Goal: Information Seeking & Learning: Learn about a topic

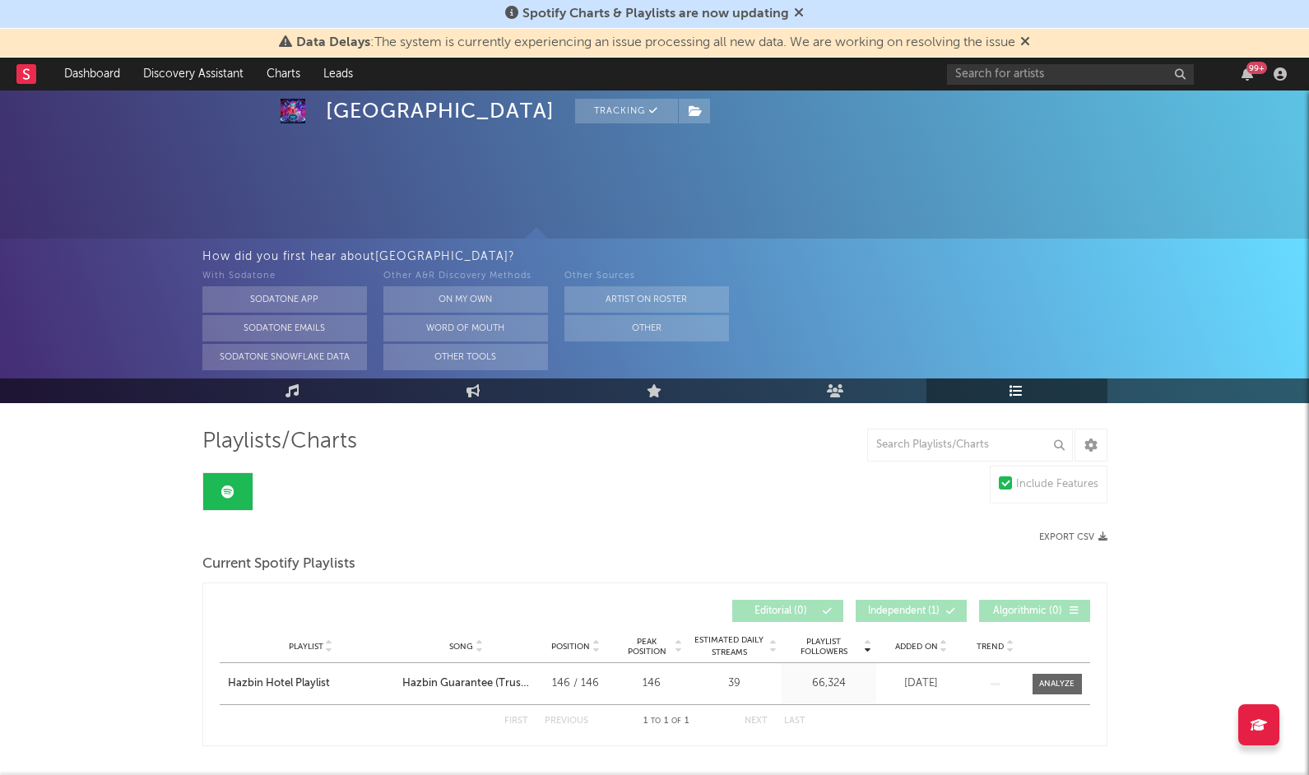
scroll to position [70, 0]
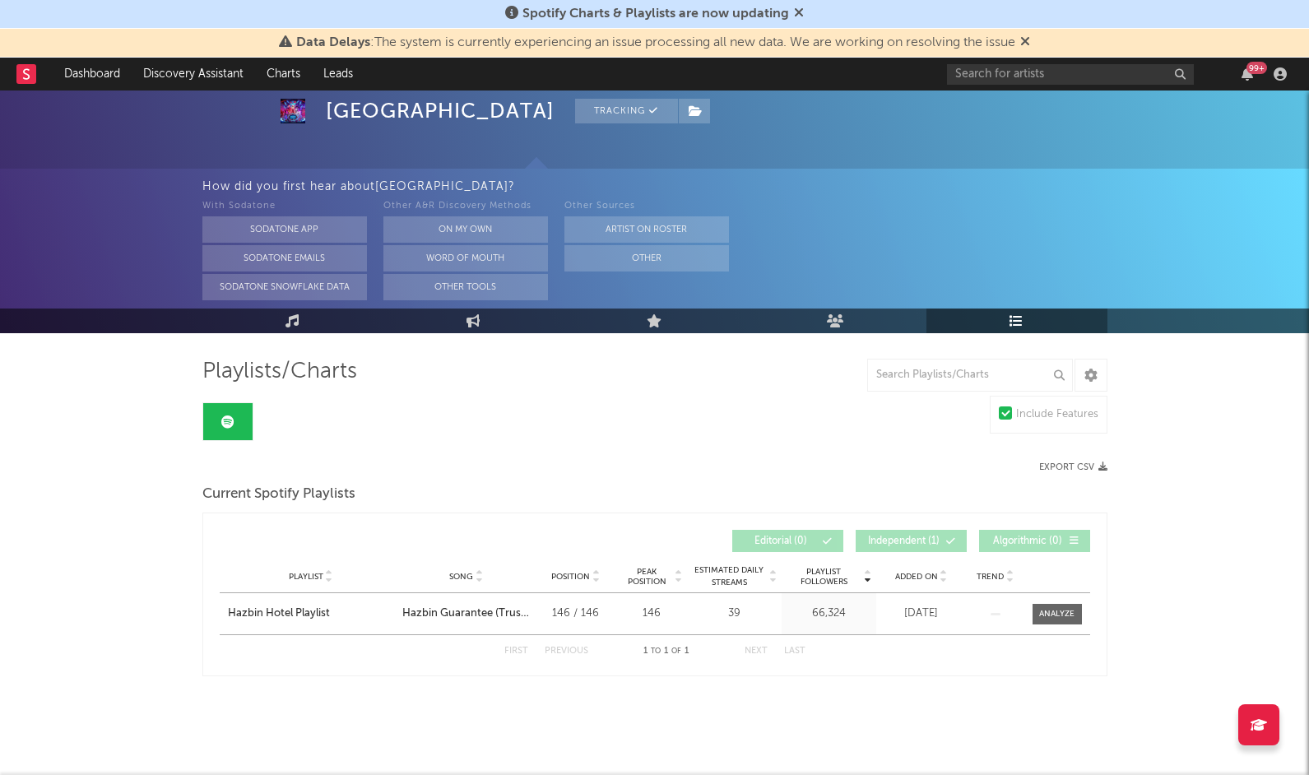
click at [33, 78] on rect at bounding box center [26, 74] width 20 height 20
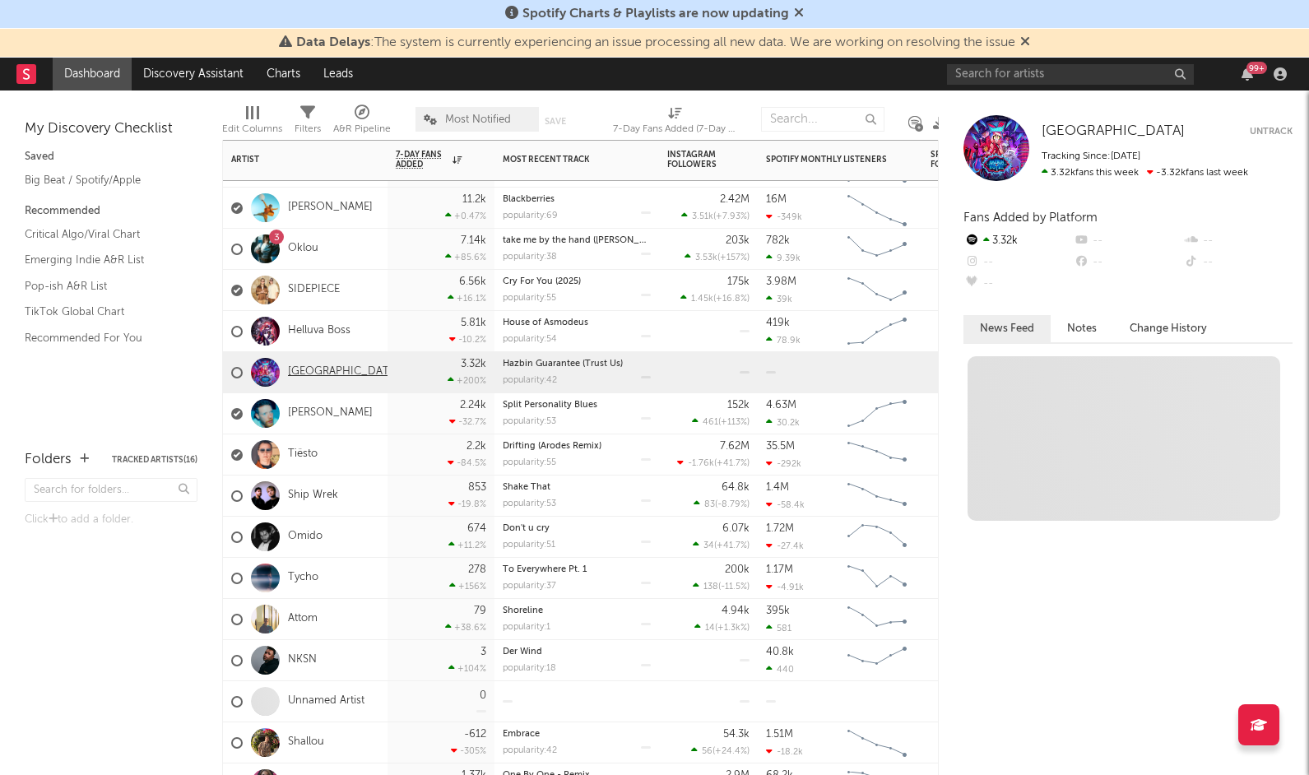
click at [320, 370] on link "[GEOGRAPHIC_DATA]" at bounding box center [343, 372] width 111 height 14
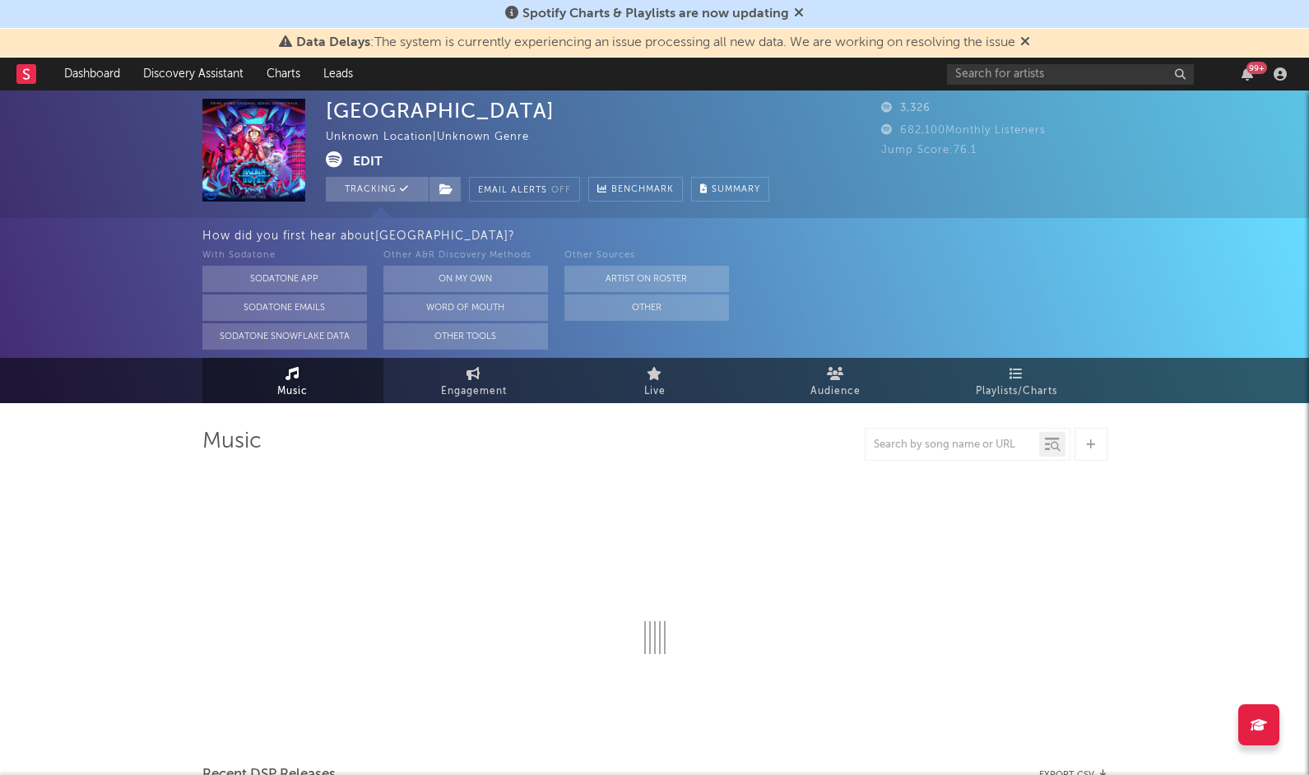
select select "1w"
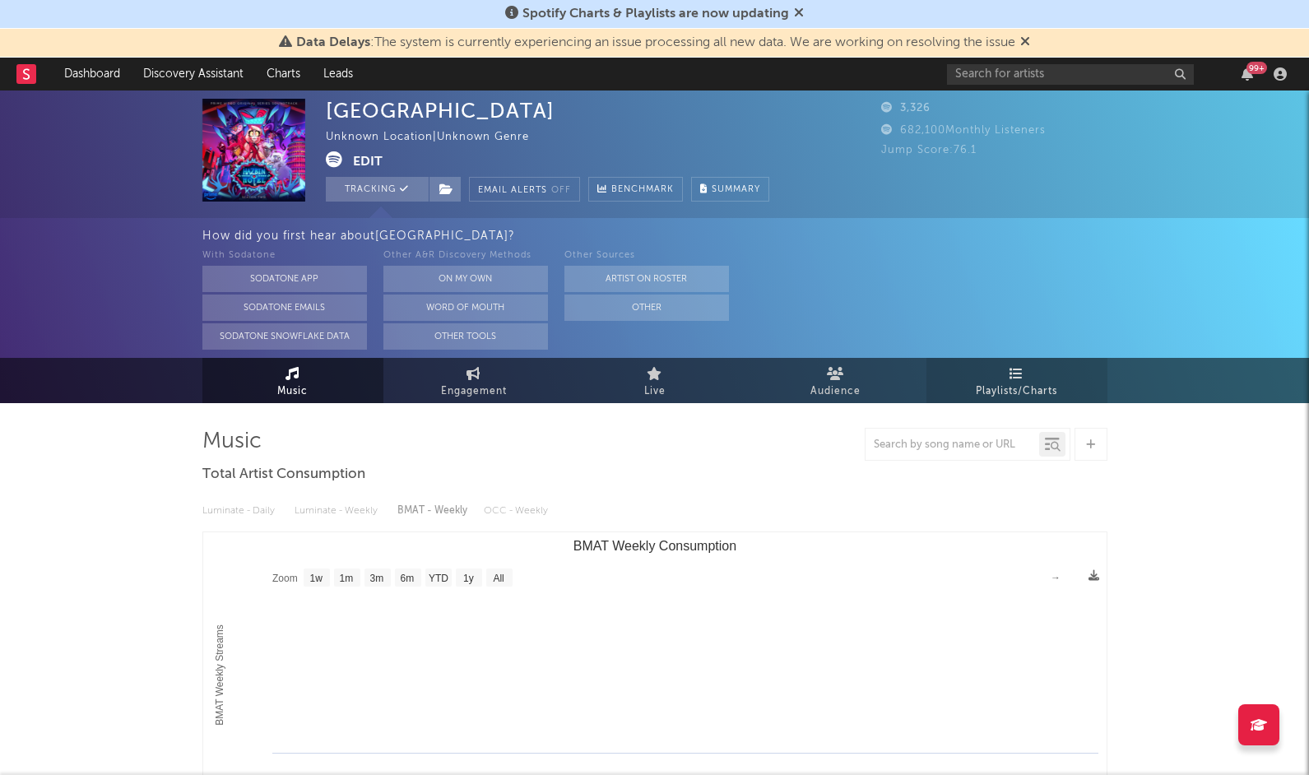
click at [998, 387] on span "Playlists/Charts" at bounding box center [1016, 392] width 81 height 20
